Goal: Navigation & Orientation: Find specific page/section

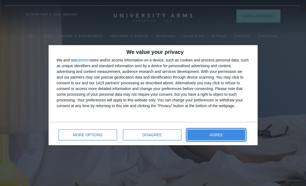
click at [225, 137] on button "AGREE" at bounding box center [216, 134] width 58 height 11
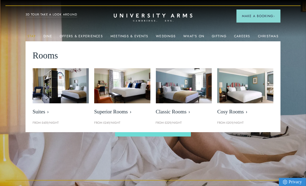
click at [31, 37] on link "Stay" at bounding box center [31, 37] width 8 height 7
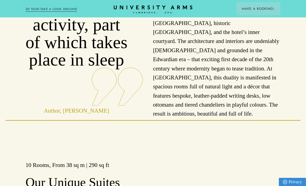
scroll to position [244, 0]
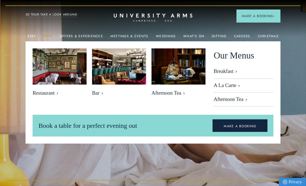
click at [50, 36] on link "Dine" at bounding box center [47, 37] width 9 height 7
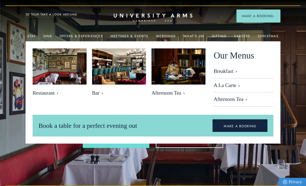
click at [296, 77] on img at bounding box center [153, 95] width 306 height 191
